Goal: Information Seeking & Learning: Learn about a topic

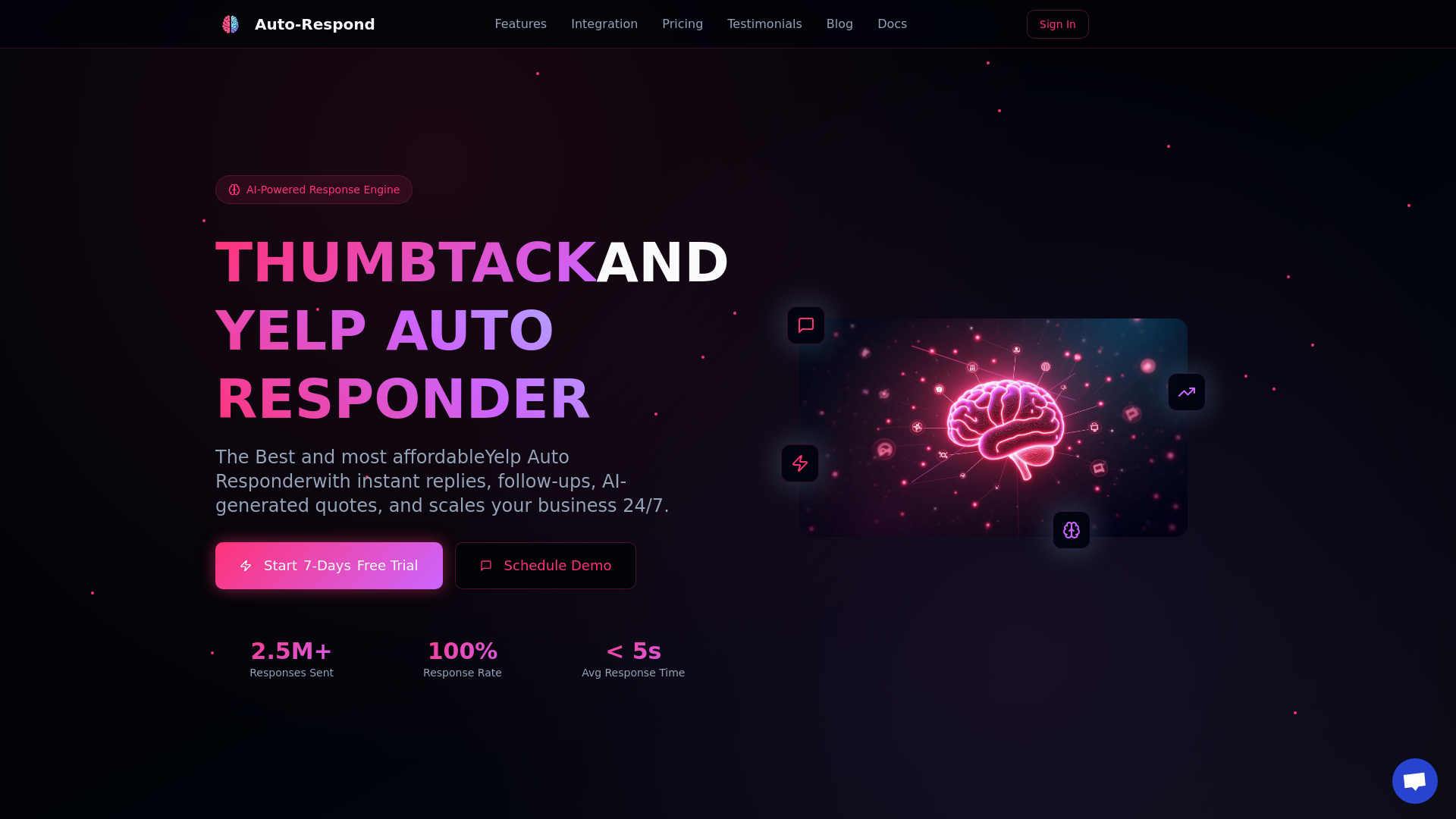
click at [827, 24] on link "Blog" at bounding box center [840, 24] width 26 height 18
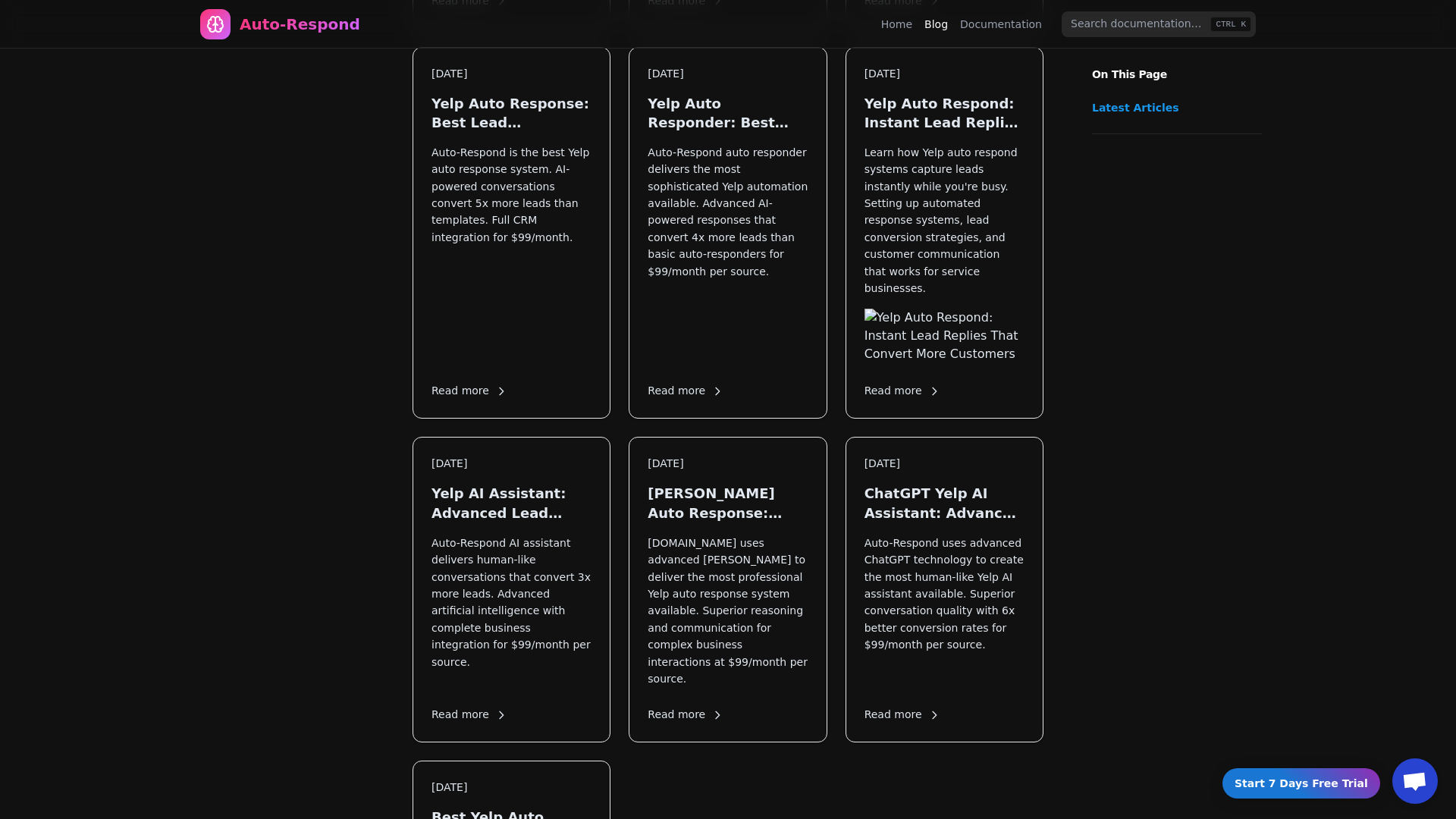
scroll to position [2105, 0]
